Goal: Transaction & Acquisition: Purchase product/service

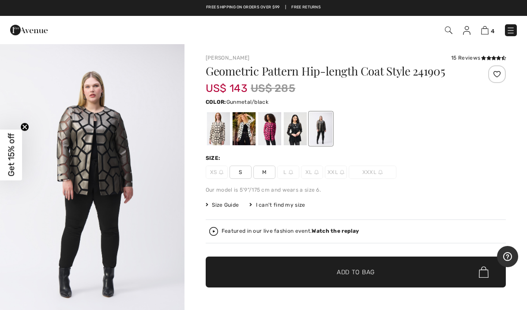
click at [244, 127] on div at bounding box center [244, 128] width 23 height 33
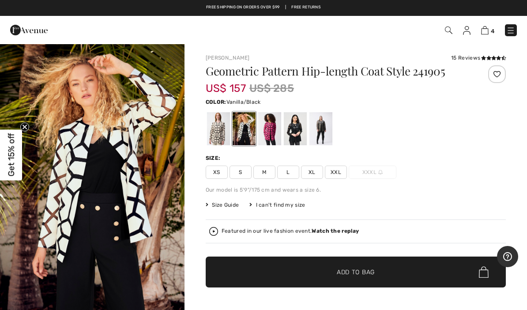
click at [267, 174] on span "M" at bounding box center [264, 172] width 22 height 13
click at [358, 274] on span "Add to Bag" at bounding box center [356, 271] width 38 height 9
click at [267, 133] on div at bounding box center [269, 128] width 23 height 33
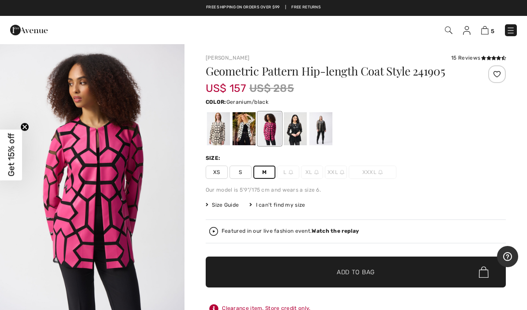
click at [295, 131] on div at bounding box center [295, 128] width 23 height 33
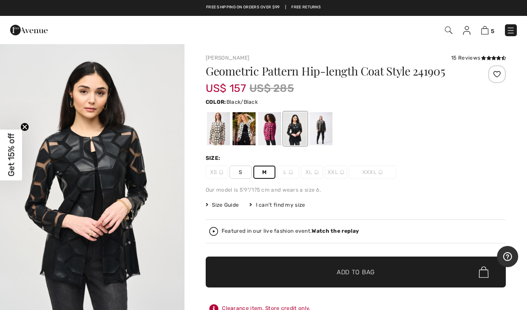
click at [323, 127] on div at bounding box center [320, 128] width 23 height 33
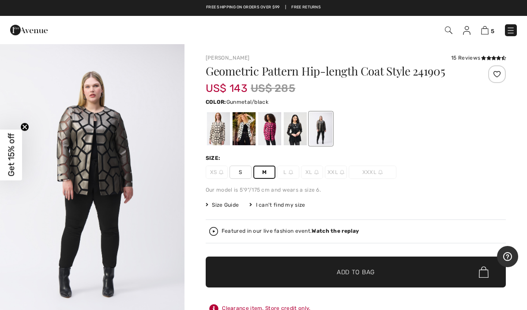
click at [488, 32] on img at bounding box center [485, 30] width 8 height 8
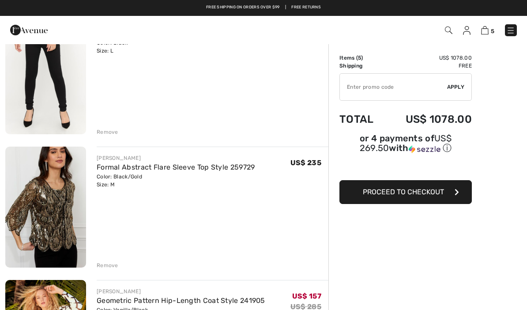
scroll to position [367, 0]
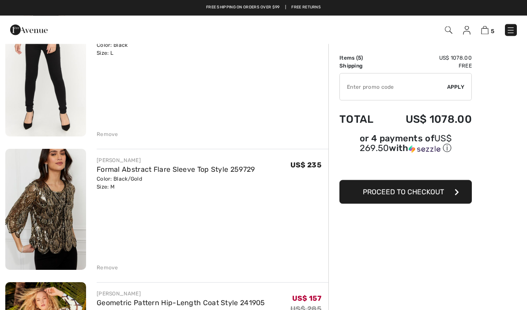
click at [467, 31] on img at bounding box center [467, 30] width 8 height 9
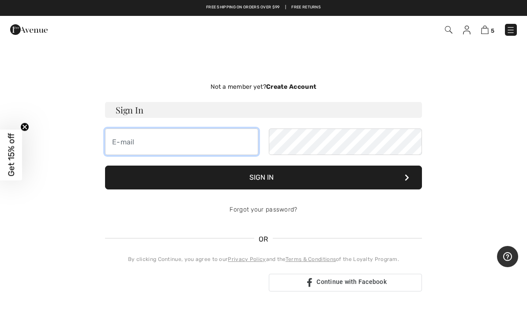
click at [137, 139] on input "email" at bounding box center [181, 141] width 153 height 26
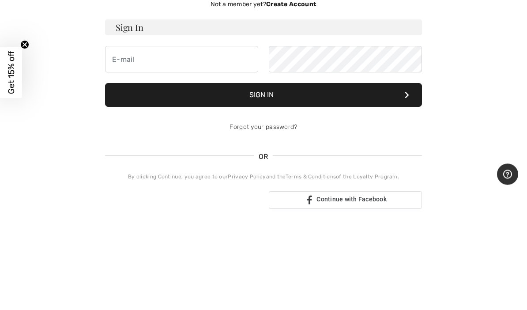
type input "[EMAIL_ADDRESS][DOMAIN_NAME]"
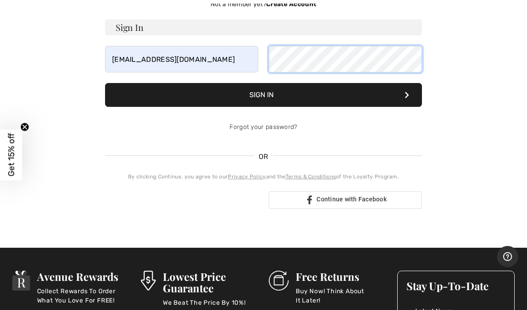
scroll to position [82, 0]
click at [262, 87] on button "Sign In" at bounding box center [263, 95] width 317 height 24
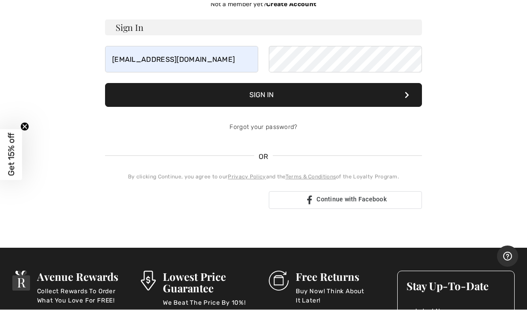
click at [265, 96] on button "Sign In" at bounding box center [263, 95] width 317 height 24
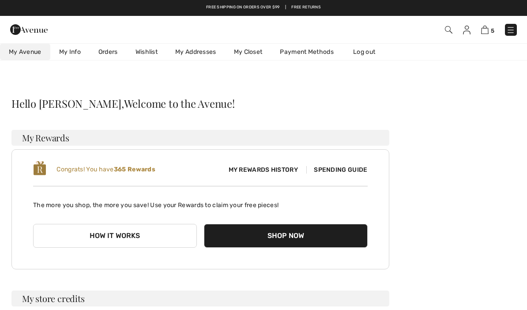
scroll to position [83, 0]
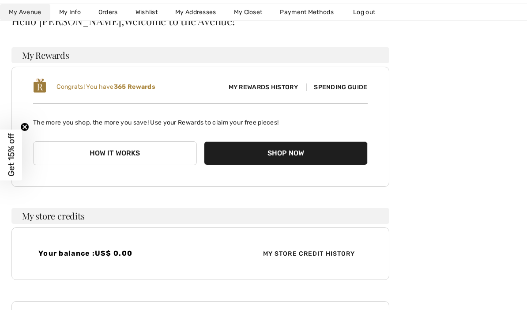
click at [135, 153] on button "How it works" at bounding box center [115, 153] width 164 height 24
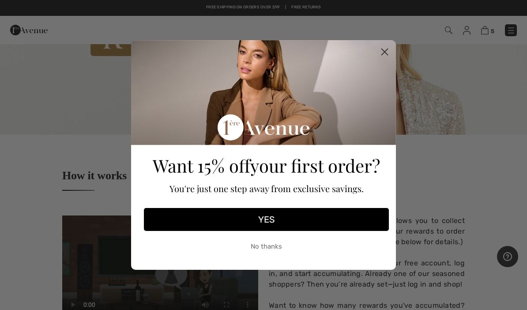
click at [269, 257] on button "No thanks" at bounding box center [266, 246] width 245 height 22
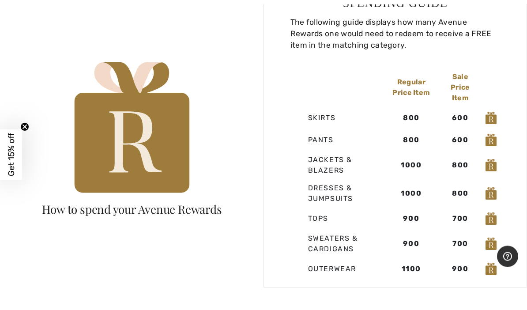
scroll to position [523, 0]
click at [328, 154] on td "Jackets & Blazers" at bounding box center [337, 165] width 94 height 28
click at [331, 154] on td "Jackets & Blazers" at bounding box center [337, 165] width 94 height 28
click at [337, 160] on td "Jackets & Blazers" at bounding box center [337, 165] width 94 height 28
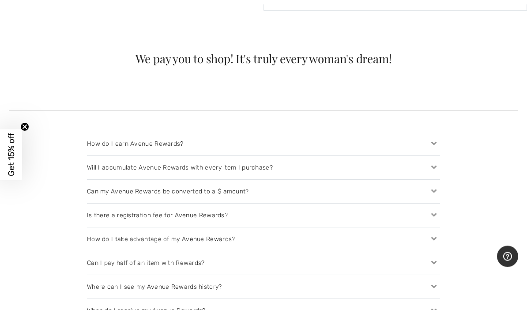
scroll to position [800, 0]
click at [436, 186] on icon at bounding box center [434, 190] width 12 height 9
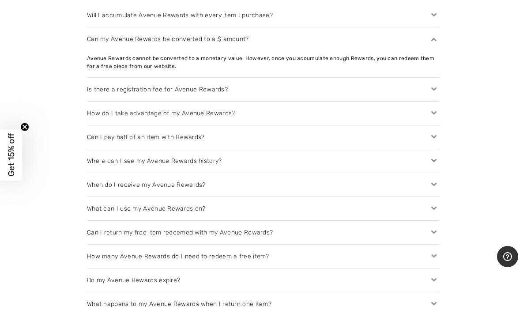
scroll to position [953, 0]
click at [229, 149] on div "Where can I see my Avenue Rewards history?" at bounding box center [263, 160] width 353 height 23
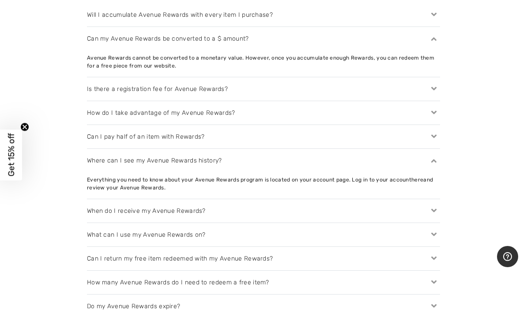
click at [435, 230] on icon at bounding box center [434, 234] width 12 height 9
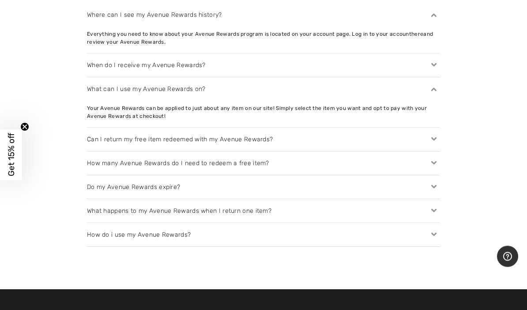
click at [434, 183] on icon at bounding box center [434, 187] width 12 height 9
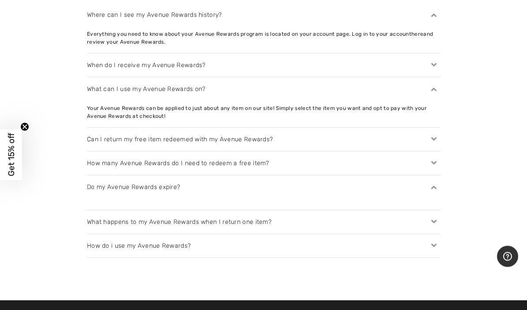
scroll to position [1098, 0]
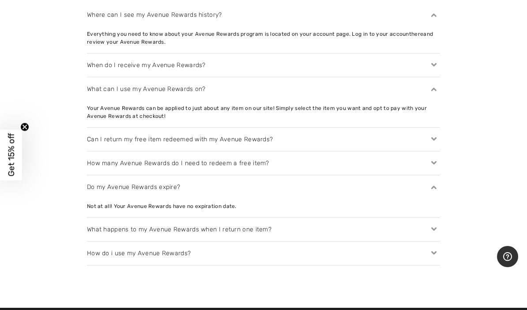
click at [432, 225] on icon at bounding box center [434, 229] width 12 height 9
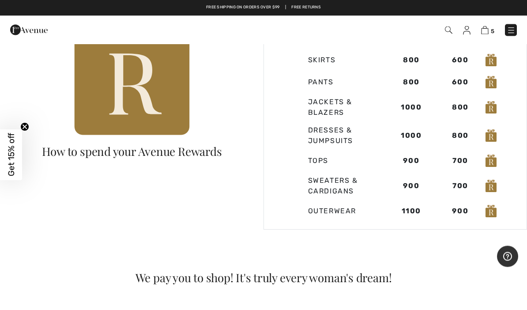
scroll to position [557, 0]
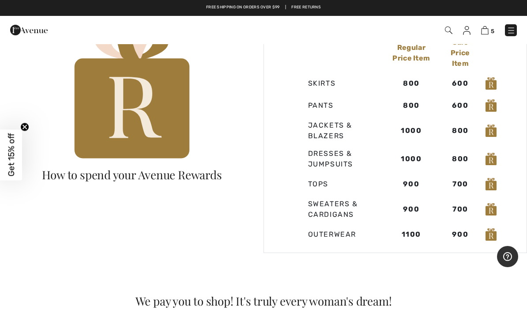
click at [486, 32] on img at bounding box center [485, 30] width 8 height 8
click at [488, 30] on img at bounding box center [485, 30] width 8 height 8
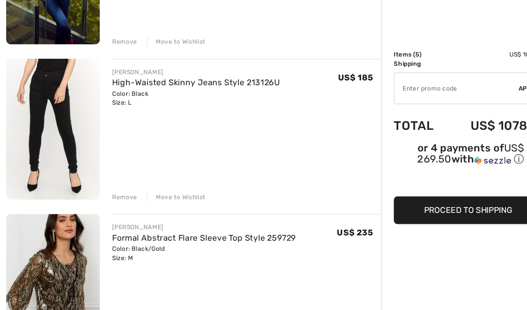
scroll to position [321, 0]
click at [390, 188] on span "Proceed to Shipping" at bounding box center [403, 192] width 76 height 8
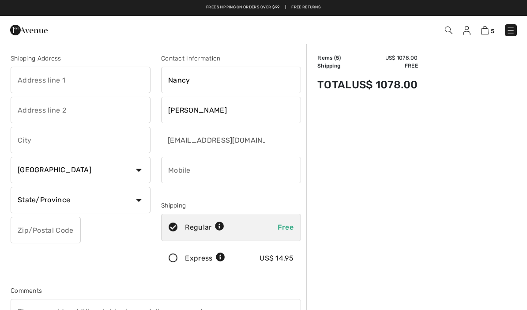
click at [174, 173] on input "phone" at bounding box center [231, 170] width 140 height 26
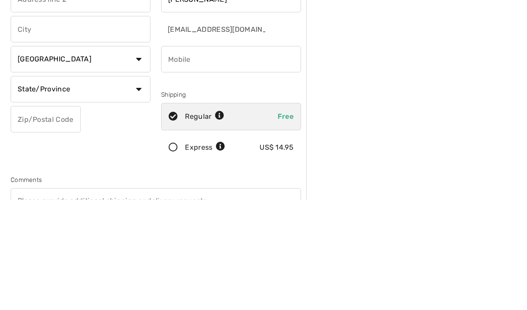
type input "[STREET_ADDRESS]"
type input "Wellesley"
select select "US"
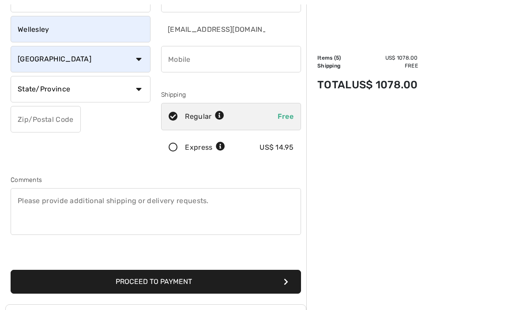
select select "MA"
type input "02481"
type input "7818209456"
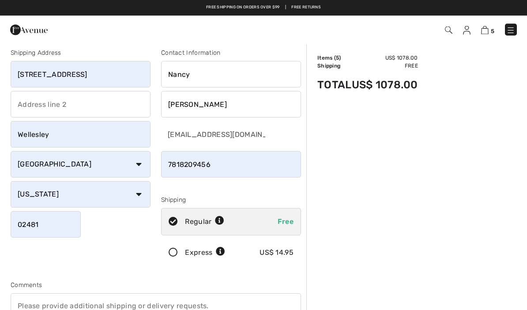
scroll to position [0, 0]
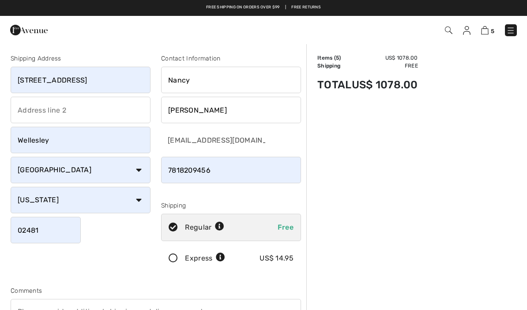
click at [95, 74] on input "[STREET_ADDRESS]" at bounding box center [81, 80] width 140 height 26
click at [80, 79] on input "[STREET_ADDRESS]" at bounding box center [81, 80] width 140 height 26
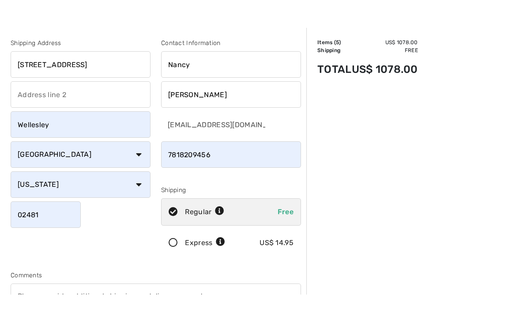
type input "[STREET_ADDRESS]"
click at [59, 127] on input "Wellesley" at bounding box center [81, 140] width 140 height 26
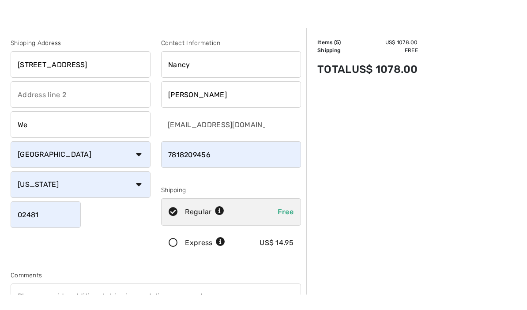
type input "W"
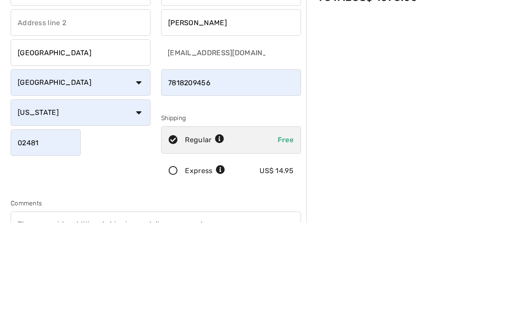
type input "Southwest Harbor"
click at [139, 187] on select "State/Province Alabama Alaska American Samoa Arizona Arkansas California Colora…" at bounding box center [81, 200] width 140 height 26
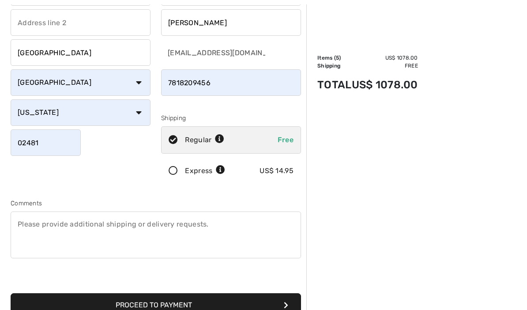
select select "ME"
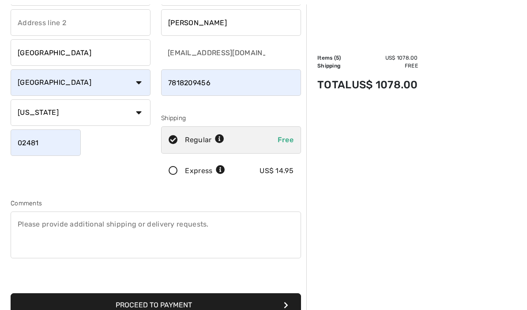
click at [55, 142] on input "02481" at bounding box center [46, 142] width 70 height 26
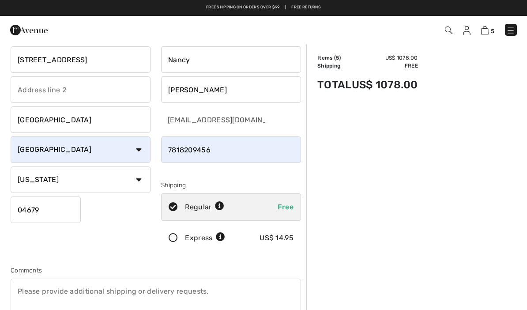
scroll to position [0, 0]
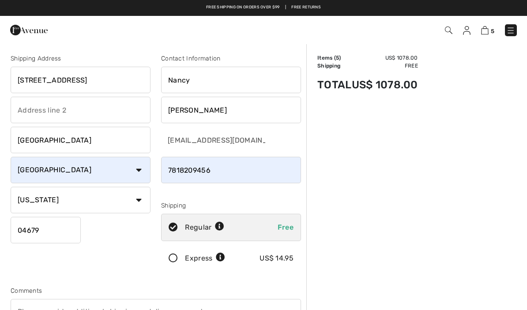
type input "04679"
click at [469, 33] on img at bounding box center [467, 30] width 8 height 9
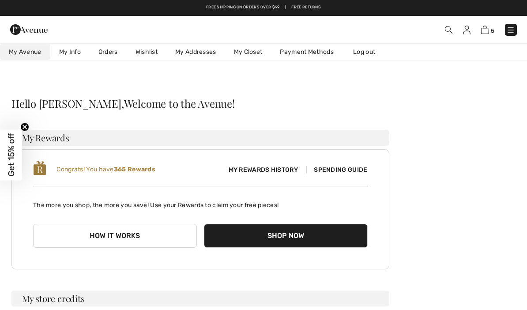
click at [349, 169] on span "Spending Guide" at bounding box center [336, 170] width 61 height 8
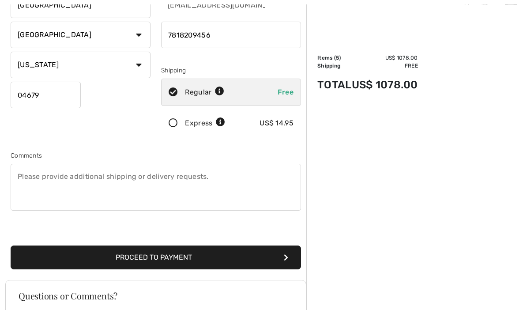
scroll to position [136, 0]
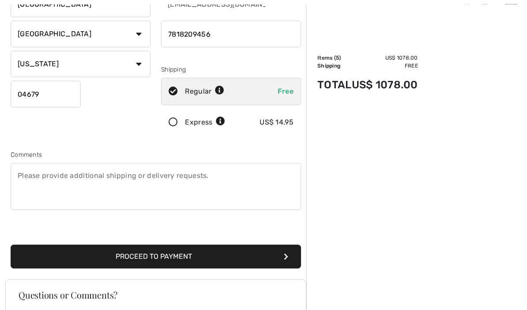
click at [171, 258] on button "Proceed to Payment" at bounding box center [156, 257] width 290 height 24
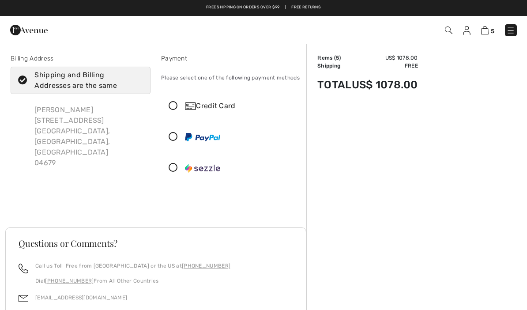
click at [176, 138] on icon at bounding box center [173, 136] width 23 height 9
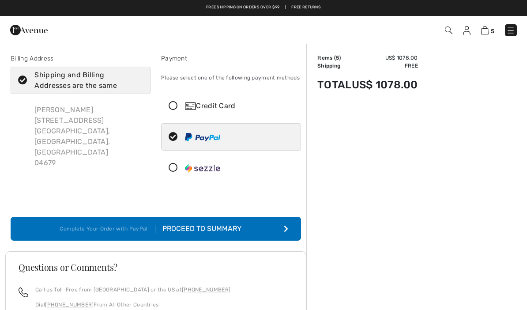
click at [23, 79] on icon at bounding box center [22, 80] width 23 height 9
click at [137, 79] on input "Shipping and Billing Addresses are the same" at bounding box center [140, 80] width 6 height 26
checkbox input "false"
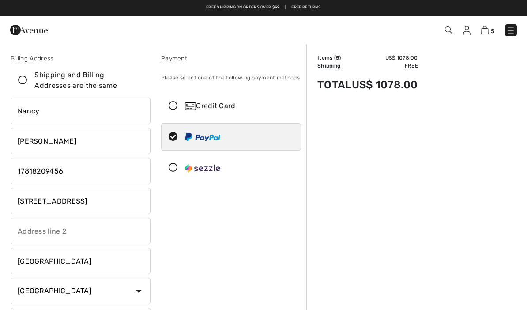
click at [92, 203] on input "[STREET_ADDRESS]" at bounding box center [81, 201] width 140 height 26
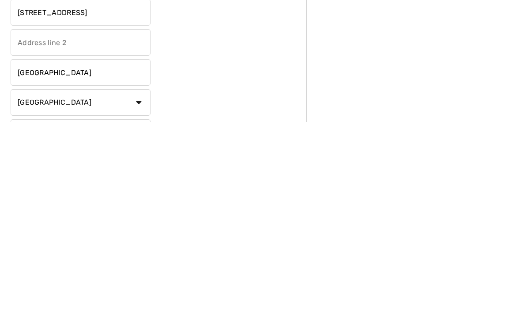
scroll to position [6, 0]
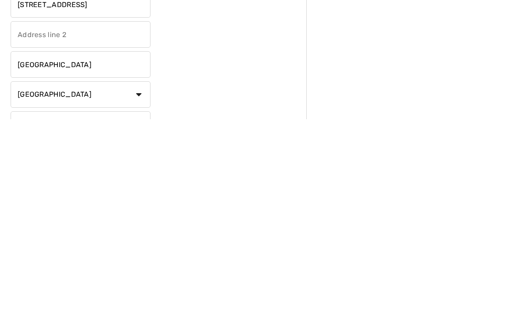
type input "[STREET_ADDRESS]"
click at [94, 242] on input "[GEOGRAPHIC_DATA]" at bounding box center [81, 255] width 140 height 26
click at [87, 242] on input "[GEOGRAPHIC_DATA]" at bounding box center [81, 255] width 140 height 26
click at [86, 242] on input "[GEOGRAPHIC_DATA]" at bounding box center [81, 255] width 140 height 26
type input "S"
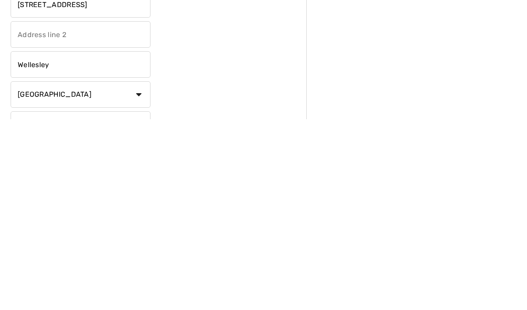
type input "Wellesley"
click at [137, 302] on select "State/Province [US_STATE] [US_STATE] [US_STATE] [US_STATE] [US_STATE] [US_STATE…" at bounding box center [81, 315] width 140 height 26
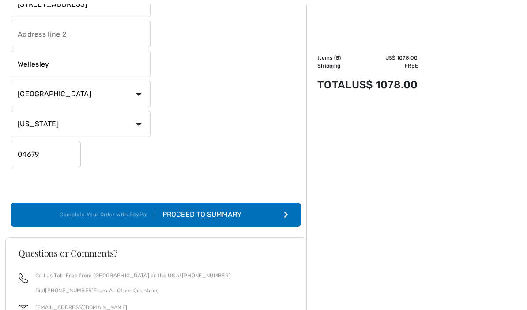
select select "MA"
click at [44, 153] on input "04679" at bounding box center [46, 154] width 70 height 26
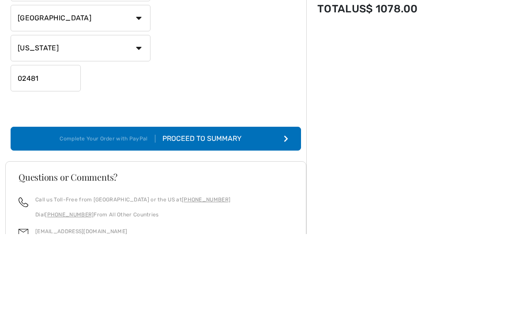
type input "02481"
click at [212, 210] on div "Proceed to Summary" at bounding box center [203, 215] width 97 height 11
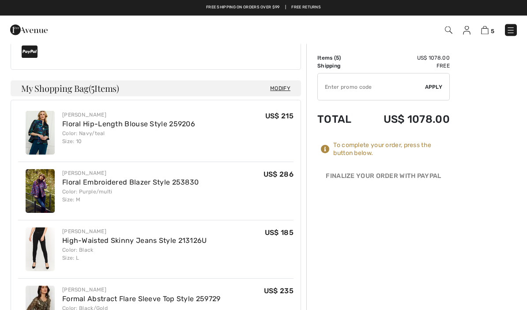
scroll to position [349, 0]
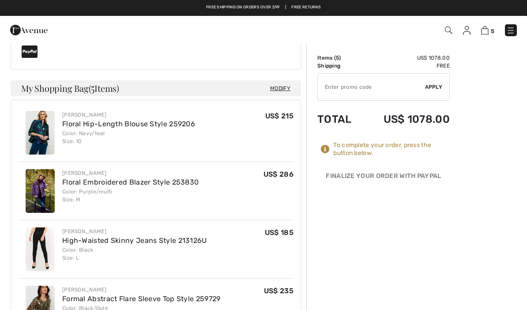
click at [336, 85] on input "TEXT" at bounding box center [371, 87] width 107 height 26
type input "MOTHER"
click at [433, 87] on span "Apply" at bounding box center [434, 87] width 18 height 8
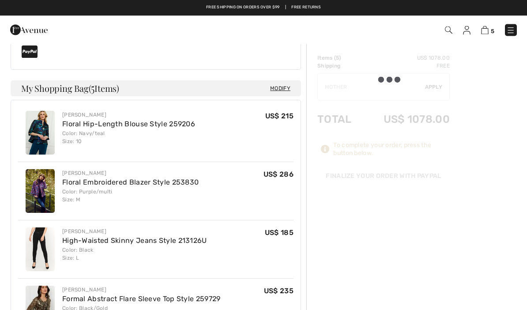
scroll to position [349, 0]
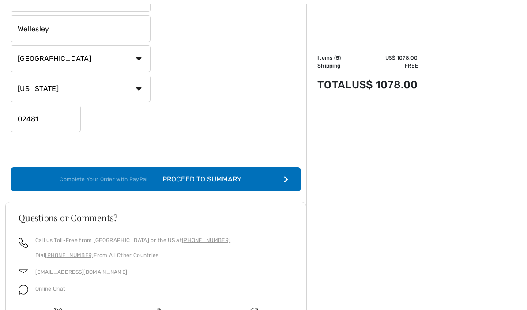
scroll to position [266, 0]
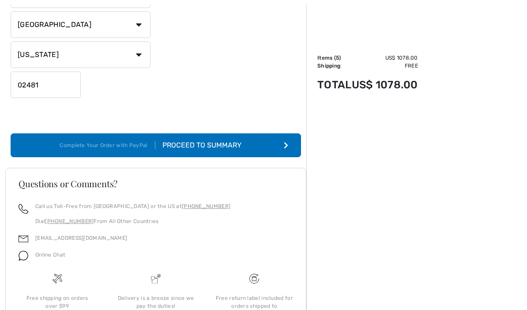
click at [226, 143] on div "Proceed to Summary" at bounding box center [203, 145] width 97 height 11
